Goal: Navigation & Orientation: Find specific page/section

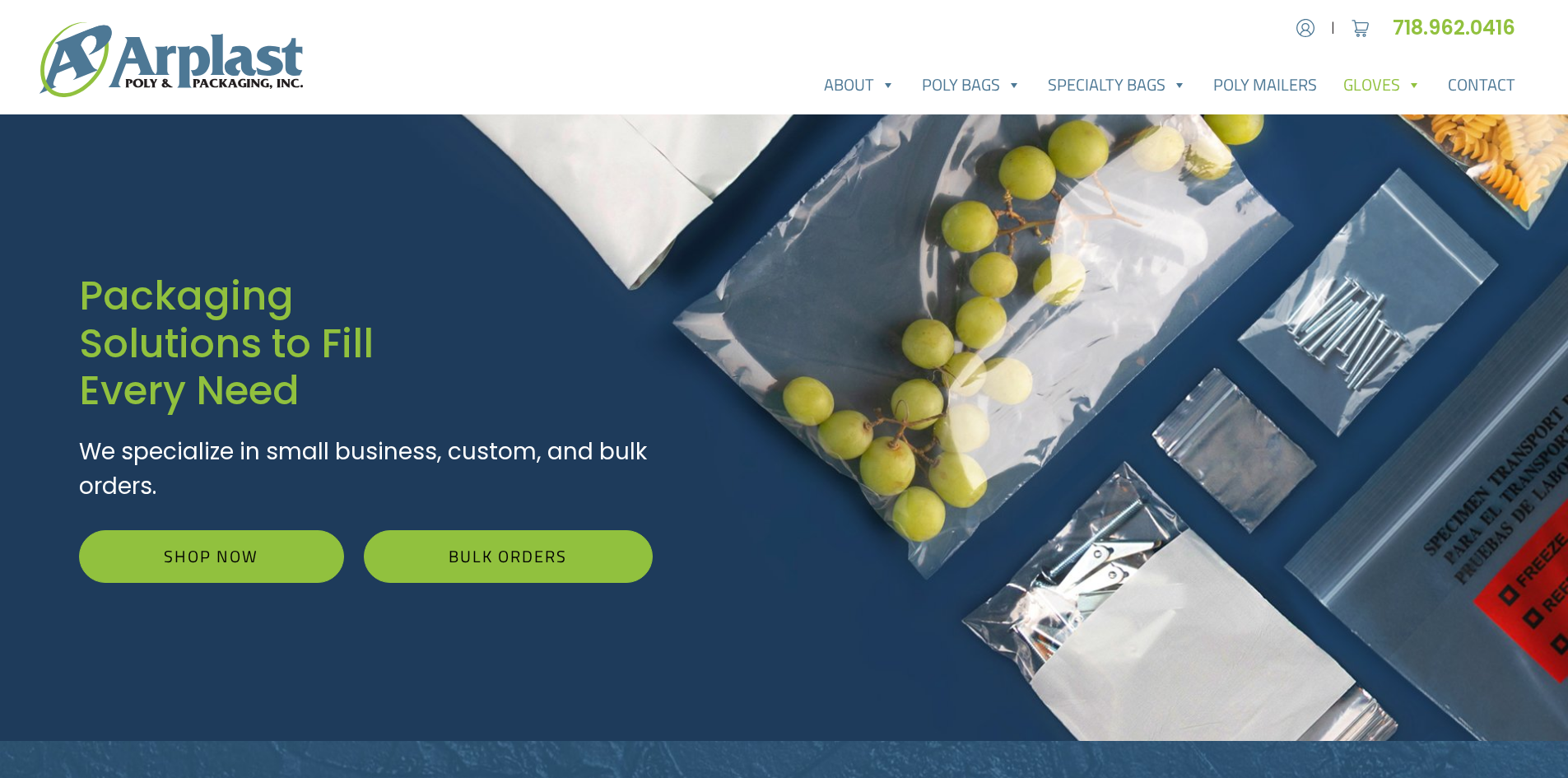
type input "MR"
click at [1362, 86] on link "Gloves" at bounding box center [1382, 85] width 105 height 33
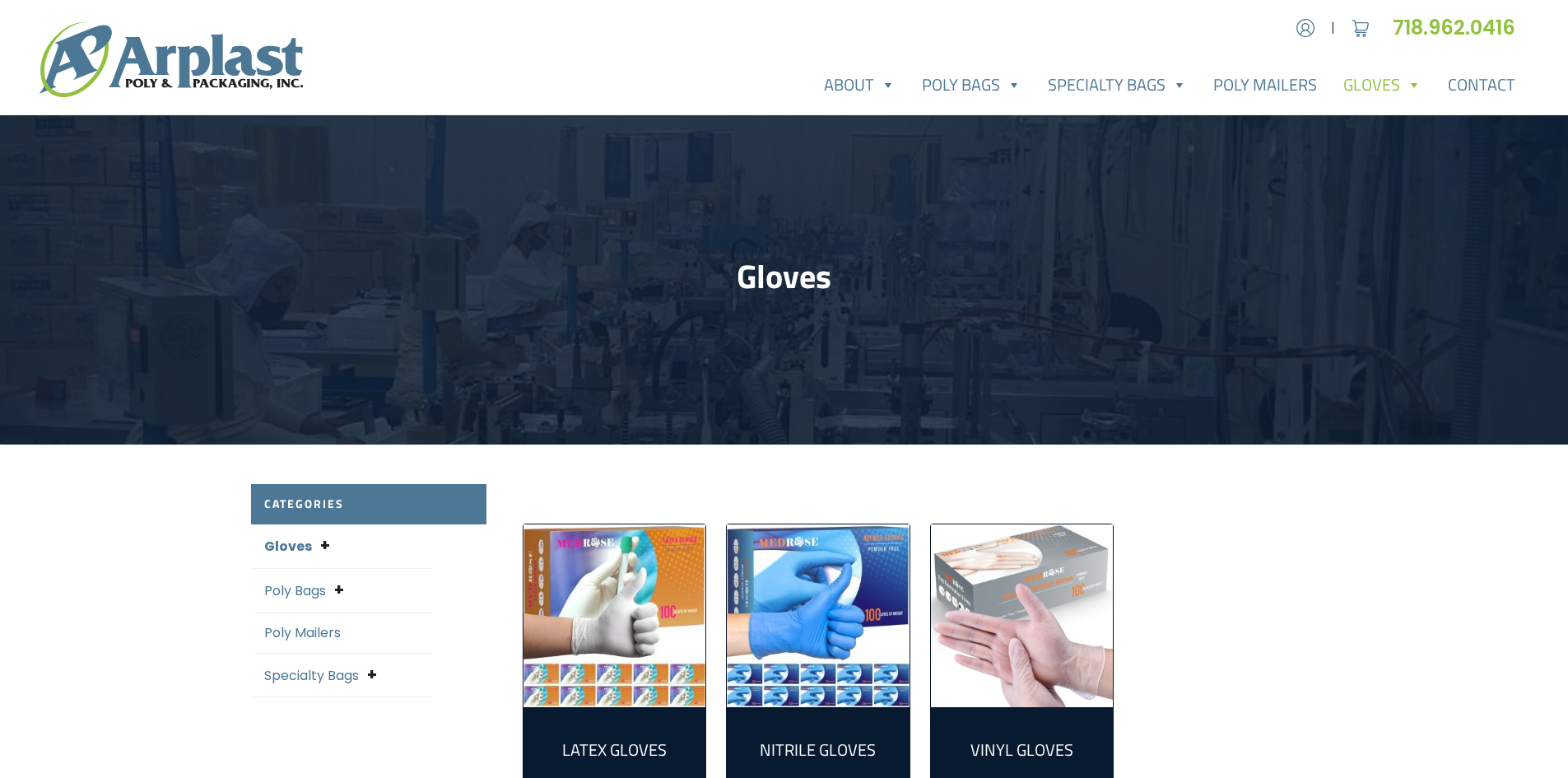
type input "MR"
click at [672, 47] on div "About About Arplast Poly & Packaging FAQ Reviews Poly Bags Reclosable Poly Bags…" at bounding box center [784, 59] width 1568 height 83
